Goal: Task Accomplishment & Management: Manage account settings

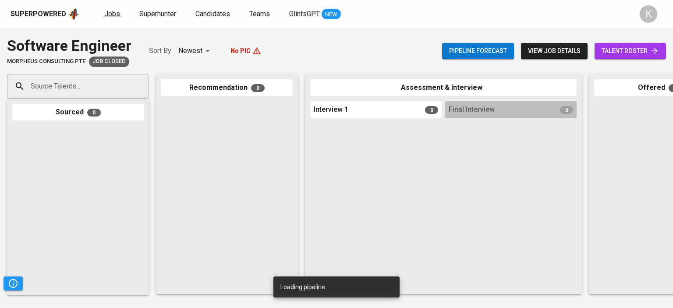
click at [107, 14] on span "Jobs" at bounding box center [112, 14] width 16 height 8
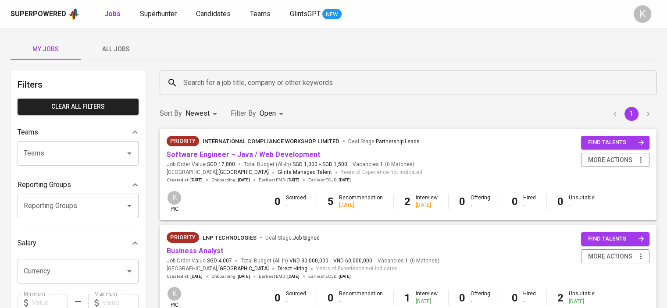
click at [114, 48] on span "All Jobs" at bounding box center [116, 49] width 60 height 11
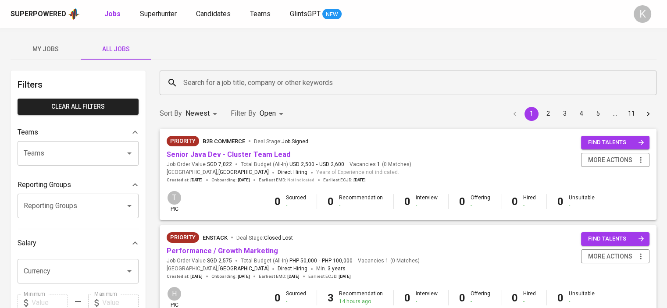
click at [123, 156] on div at bounding box center [123, 153] width 23 height 12
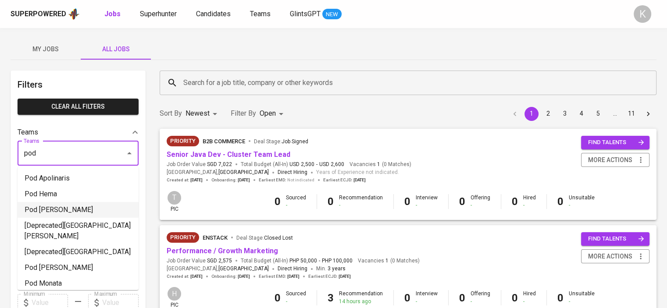
click at [71, 204] on li "Pod [PERSON_NAME]" at bounding box center [78, 210] width 121 height 16
type input "pod"
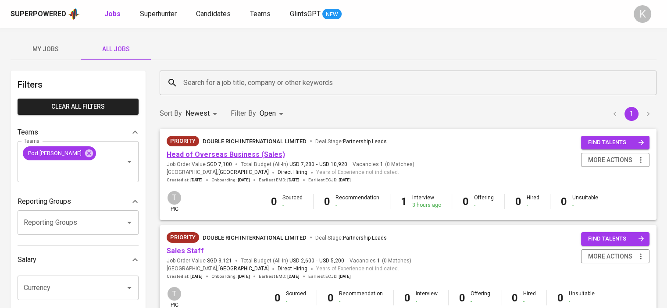
click at [246, 156] on link "Head of Overseas Business (Sales)" at bounding box center [226, 154] width 118 height 8
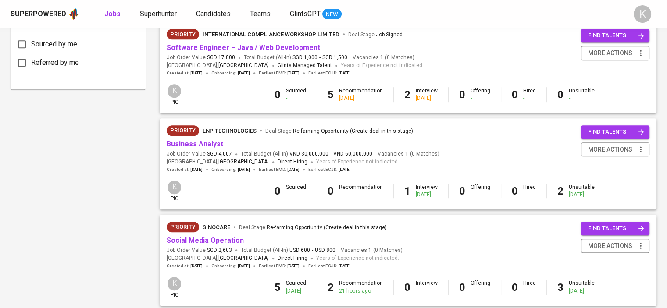
scroll to position [438, 0]
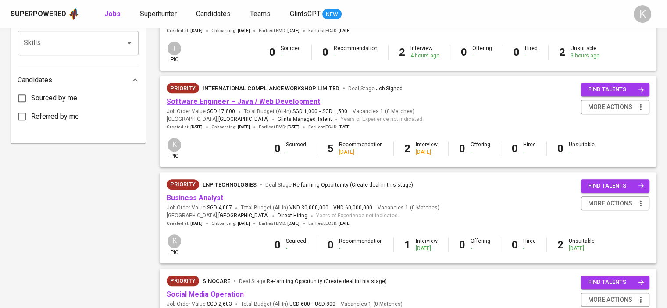
click at [249, 104] on link "Software Engineer – Java / Web Development" at bounding box center [243, 101] width 153 height 8
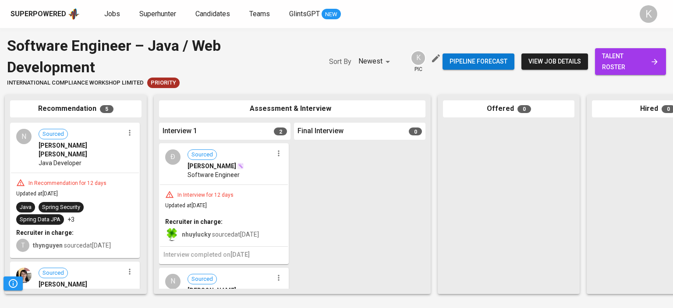
scroll to position [0, 227]
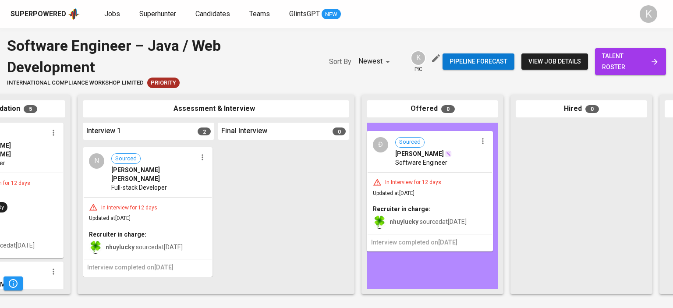
drag, startPoint x: 142, startPoint y: 150, endPoint x: 431, endPoint y: 136, distance: 289.2
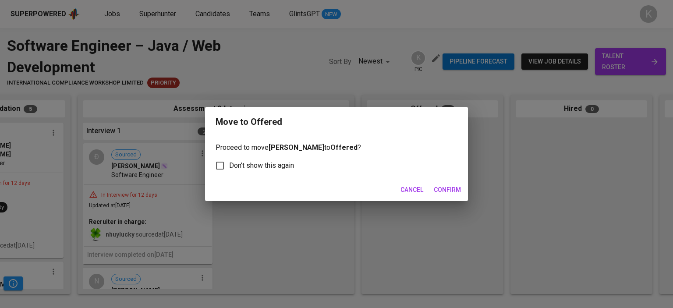
click at [454, 188] on span "Confirm" at bounding box center [447, 190] width 27 height 11
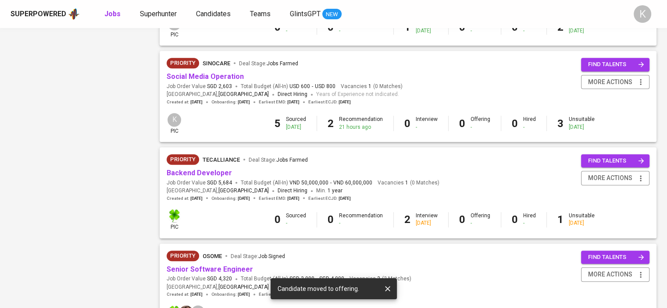
scroll to position [657, 0]
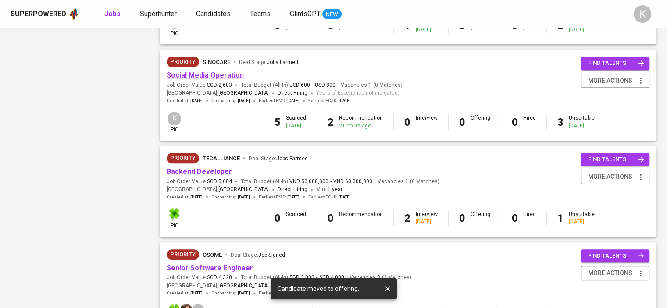
click at [220, 75] on link "Social Media Operation" at bounding box center [205, 75] width 77 height 8
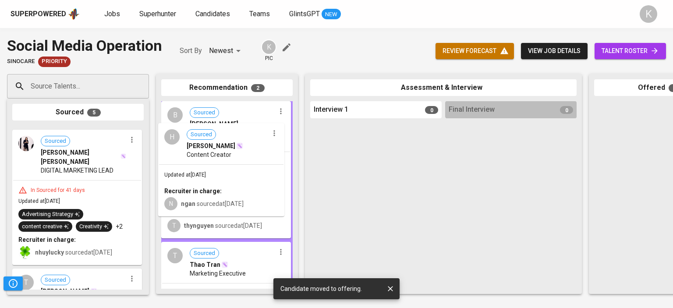
drag, startPoint x: 82, startPoint y: 159, endPoint x: 234, endPoint y: 156, distance: 151.7
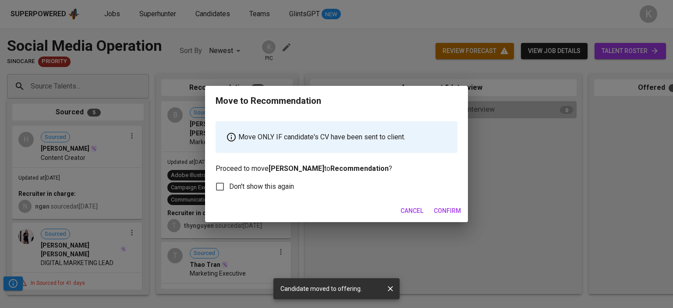
click at [449, 210] on span "Confirm" at bounding box center [447, 211] width 27 height 11
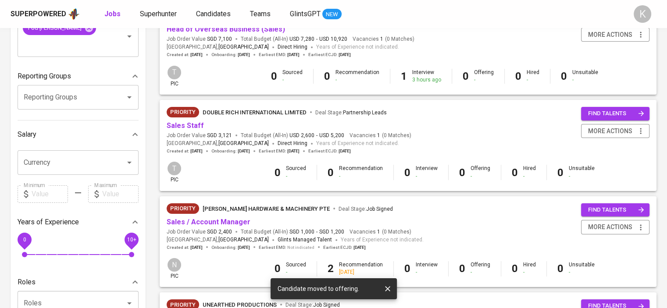
scroll to position [131, 0]
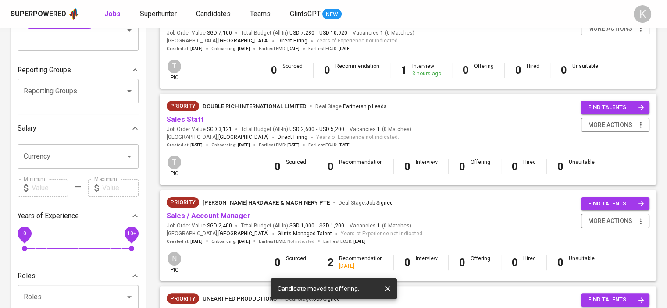
click at [389, 287] on icon "button" at bounding box center [387, 288] width 5 height 5
